Goal: Information Seeking & Learning: Learn about a topic

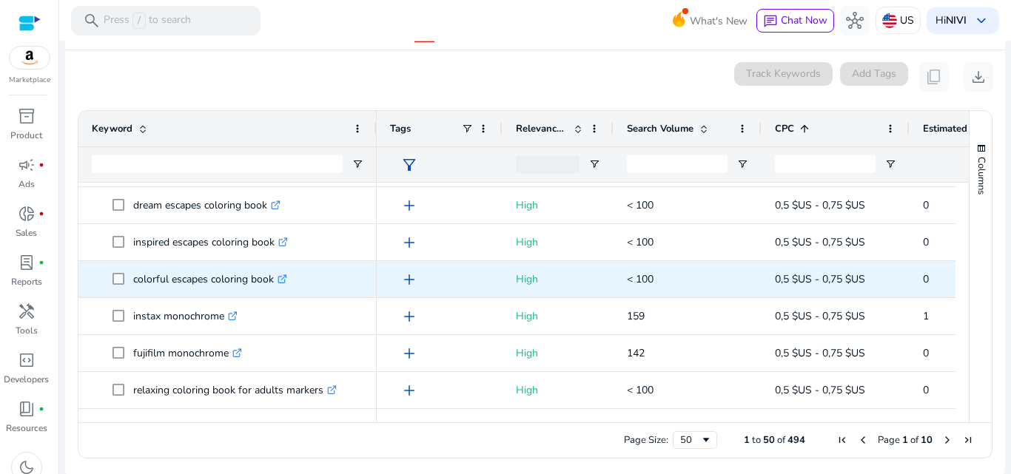
scroll to position [173, 0]
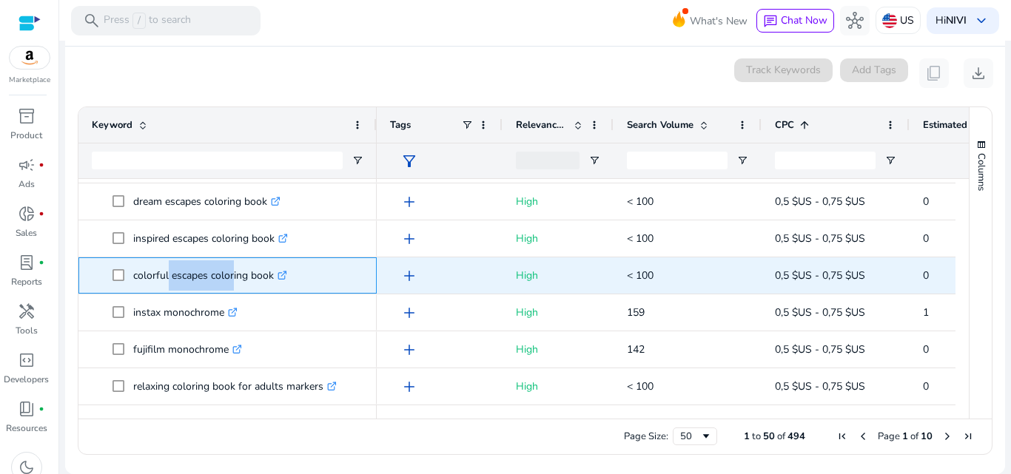
drag, startPoint x: 167, startPoint y: 272, endPoint x: 231, endPoint y: 277, distance: 64.5
click at [231, 277] on p "colorful escapes coloring book .st0{fill:#2c8af8}" at bounding box center [210, 275] width 154 height 30
click at [178, 273] on p "colorful escapes coloring book .st0{fill:#2c8af8}" at bounding box center [210, 275] width 154 height 30
drag, startPoint x: 178, startPoint y: 270, endPoint x: 209, endPoint y: 277, distance: 31.1
click at [209, 277] on p "colorful escapes coloring book .st0{fill:#2c8af8}" at bounding box center [210, 275] width 154 height 30
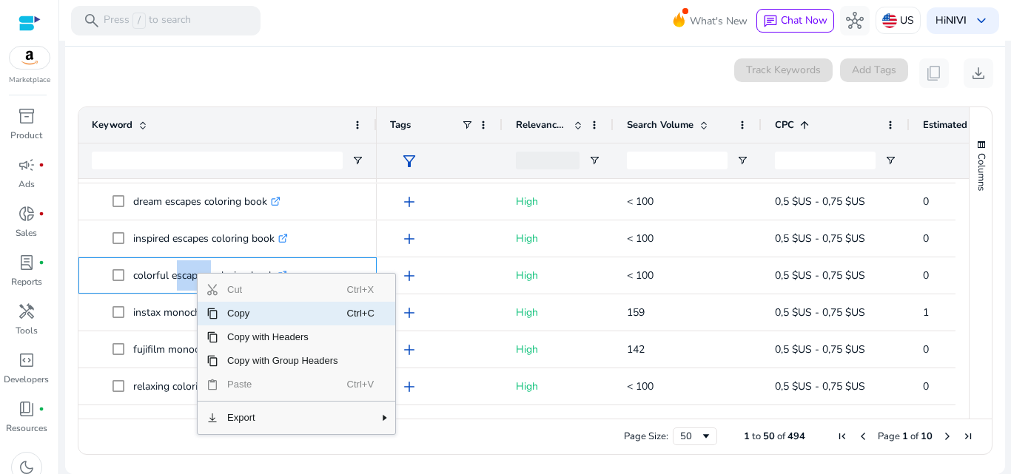
click at [266, 323] on span "Copy" at bounding box center [282, 314] width 129 height 24
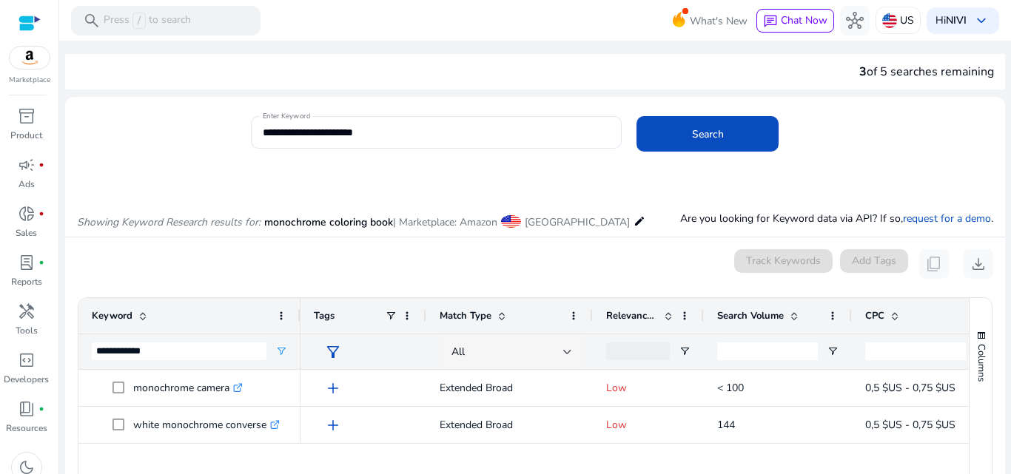
scroll to position [191, 0]
